Goal: Task Accomplishment & Management: Manage account settings

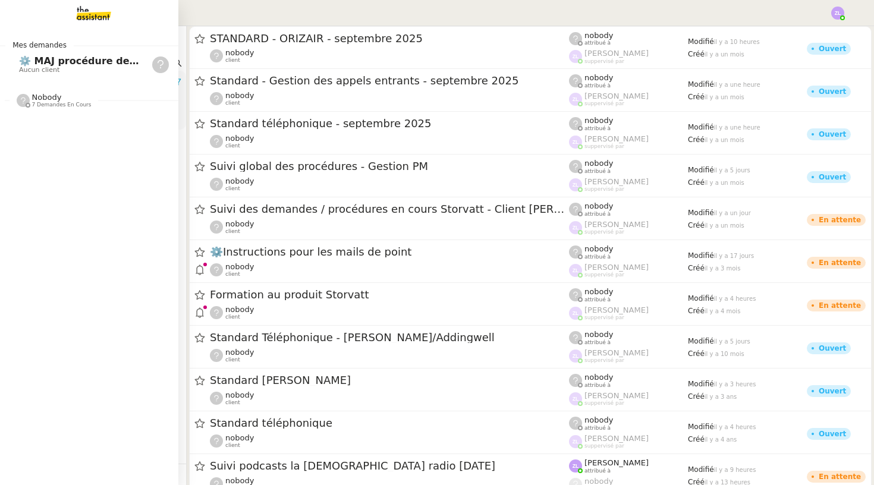
click at [67, 71] on span "Aucun client" at bounding box center [79, 70] width 120 height 7
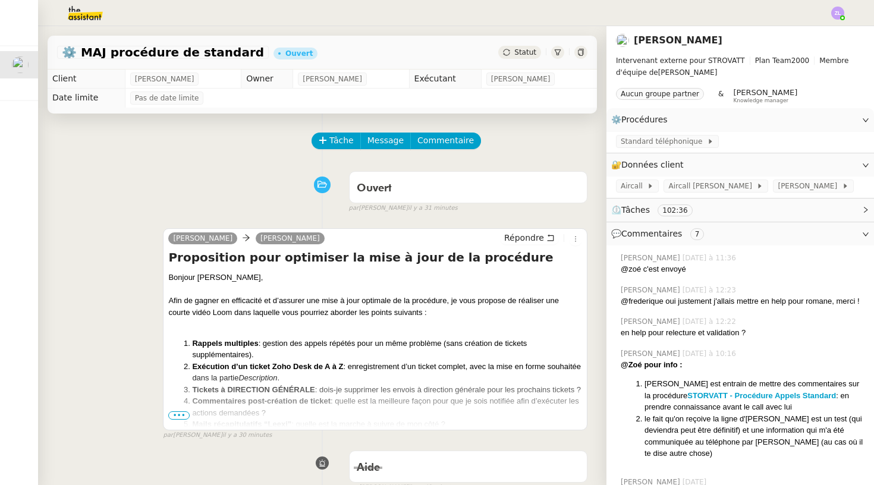
scroll to position [21, 0]
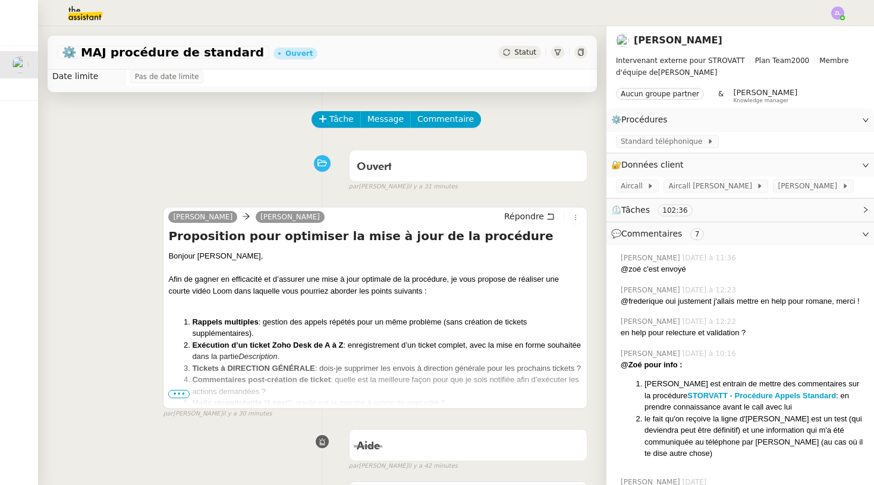
click at [181, 398] on span "•••" at bounding box center [178, 394] width 21 height 8
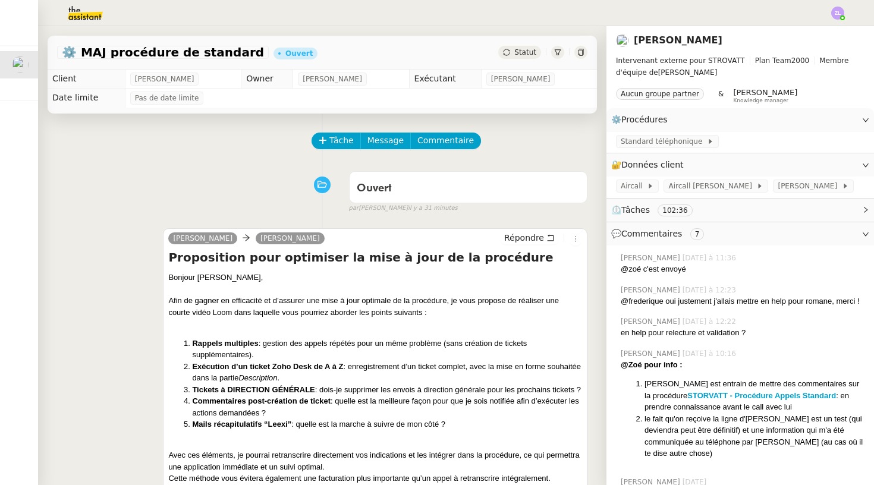
scroll to position [0, 0]
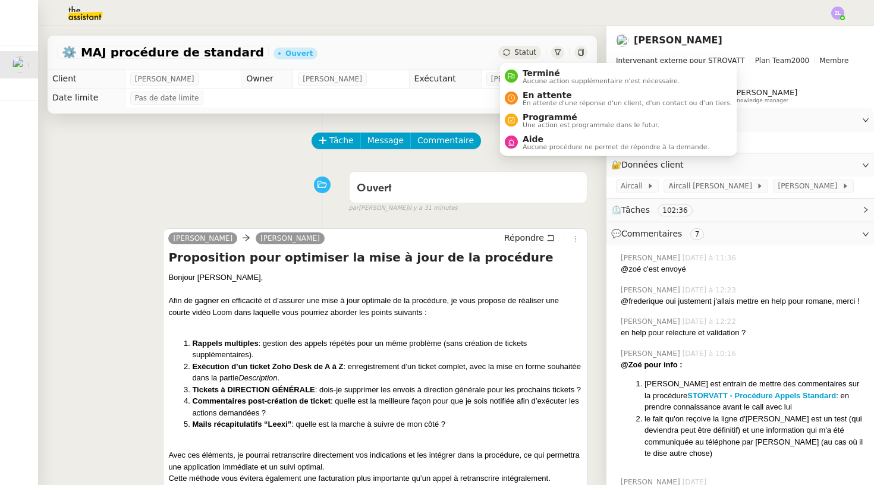
click at [520, 55] on span "Statut" at bounding box center [525, 52] width 22 height 8
click at [532, 95] on span "En attente" at bounding box center [627, 95] width 209 height 10
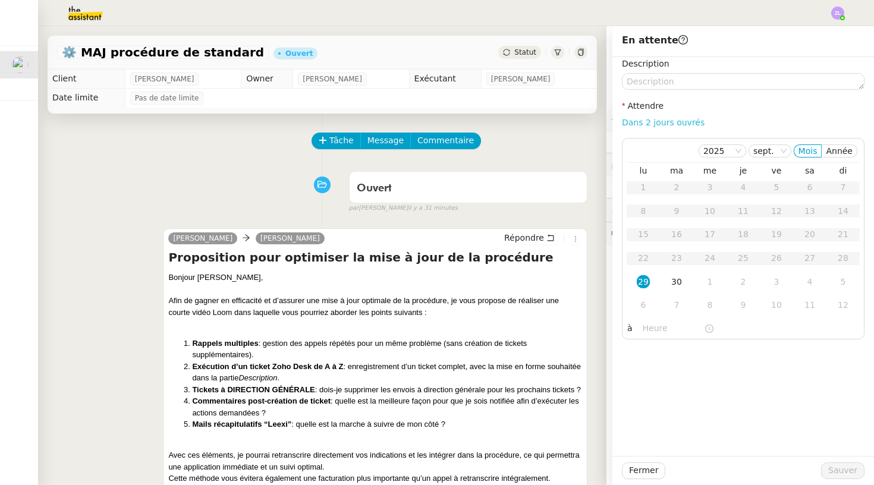
click at [637, 123] on link "Dans 2 jours ouvrés" at bounding box center [663, 123] width 83 height 10
type input "07:00"
click at [849, 475] on span "Sauver" at bounding box center [843, 471] width 29 height 14
